Goal: Task Accomplishment & Management: Complete application form

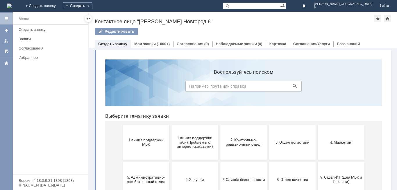
click at [142, 142] on span "1 линия поддержки МБК" at bounding box center [145, 142] width 43 height 9
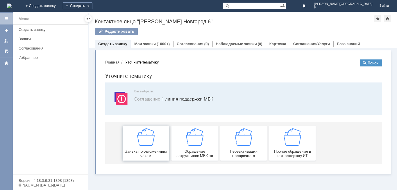
click at [150, 142] on img at bounding box center [145, 136] width 17 height 17
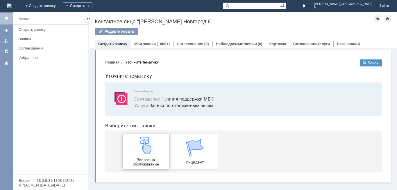
click at [150, 148] on img at bounding box center [145, 144] width 17 height 17
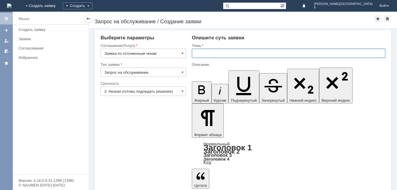
click at [232, 49] on input "text" at bounding box center [289, 53] width 194 height 9
type input "отл чеки за [DATE]"
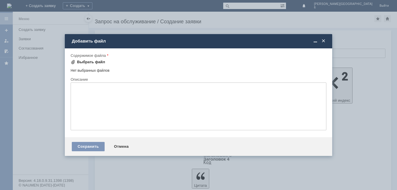
click at [90, 61] on div "Выбрать файл" at bounding box center [91, 62] width 28 height 5
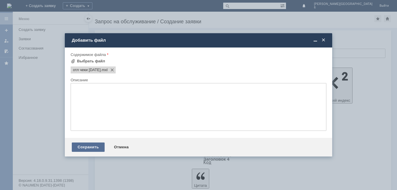
click at [89, 142] on div "Сохранить" at bounding box center [88, 146] width 33 height 9
